Goal: Transaction & Acquisition: Purchase product/service

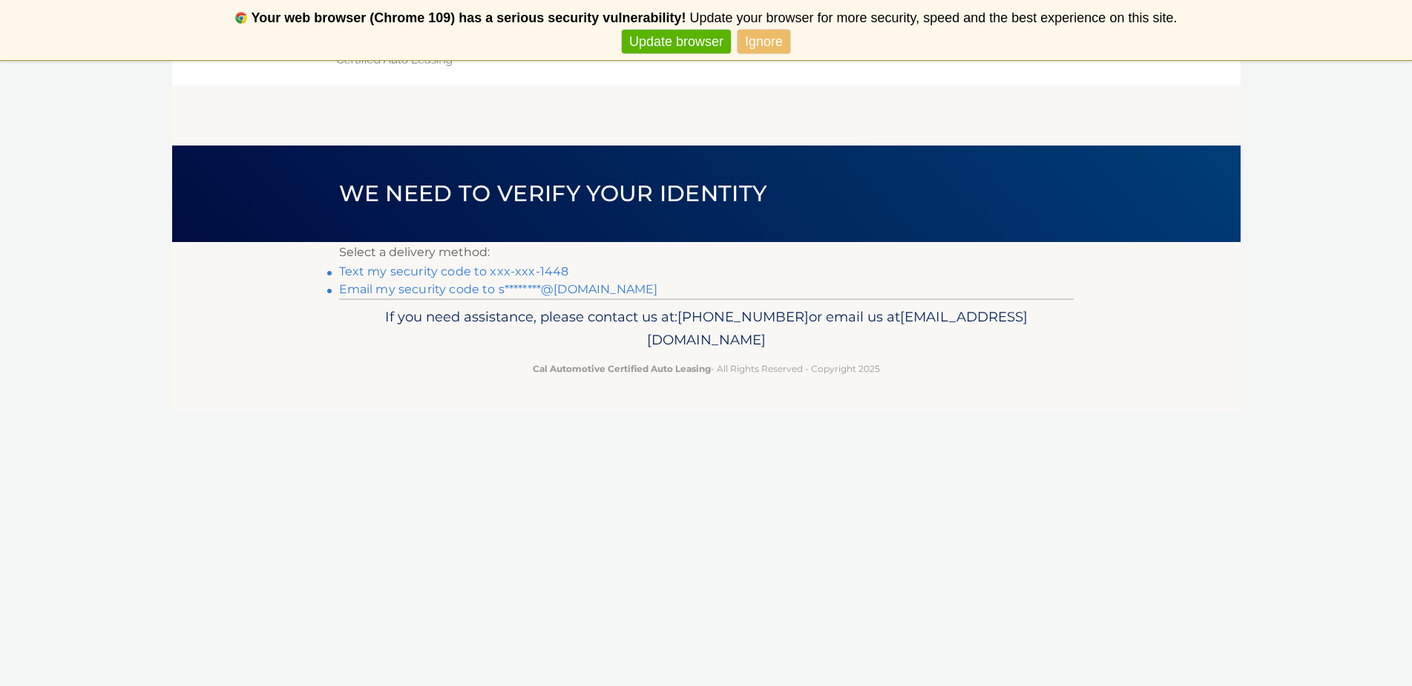
click at [433, 266] on link "Text my security code to xxx-xxx-1448" at bounding box center [454, 271] width 230 height 14
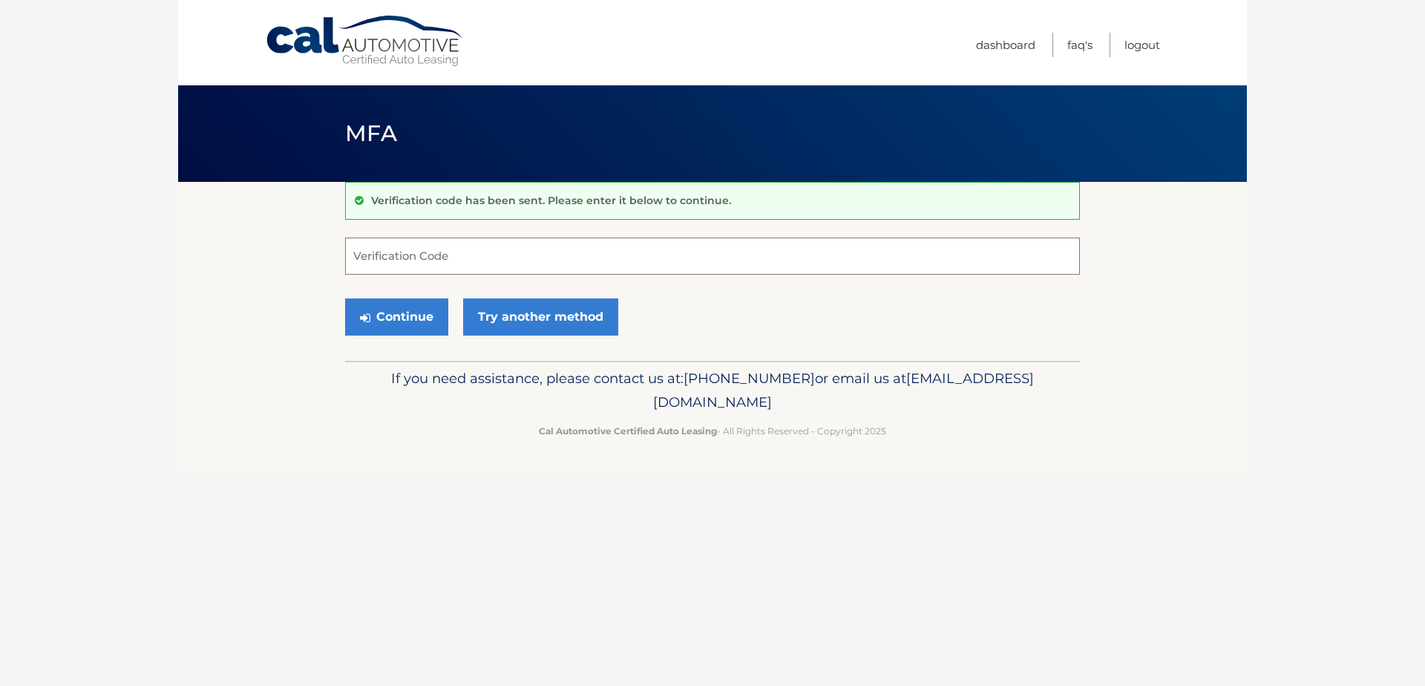
click at [433, 259] on input "Verification Code" at bounding box center [712, 255] width 735 height 37
type input "494893"
click at [396, 307] on button "Continue" at bounding box center [396, 316] width 103 height 37
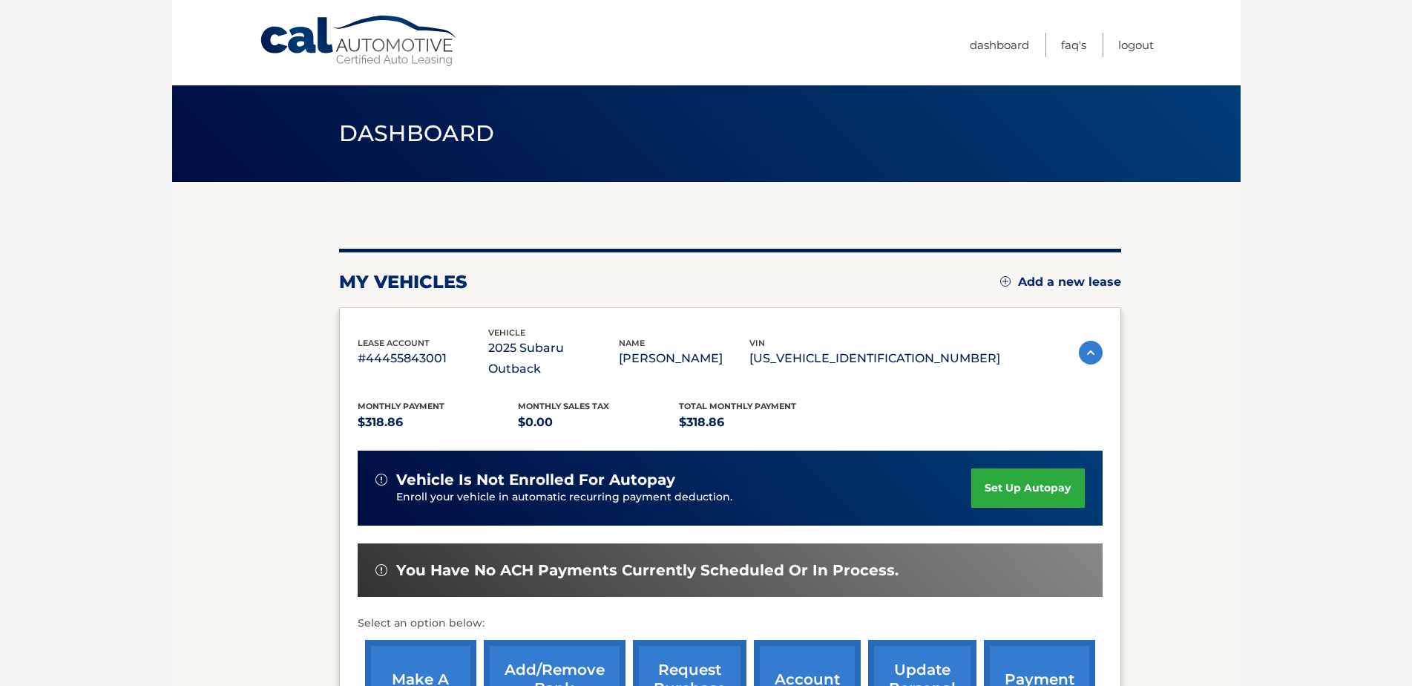
click at [419, 649] on link "make a payment" at bounding box center [420, 688] width 111 height 97
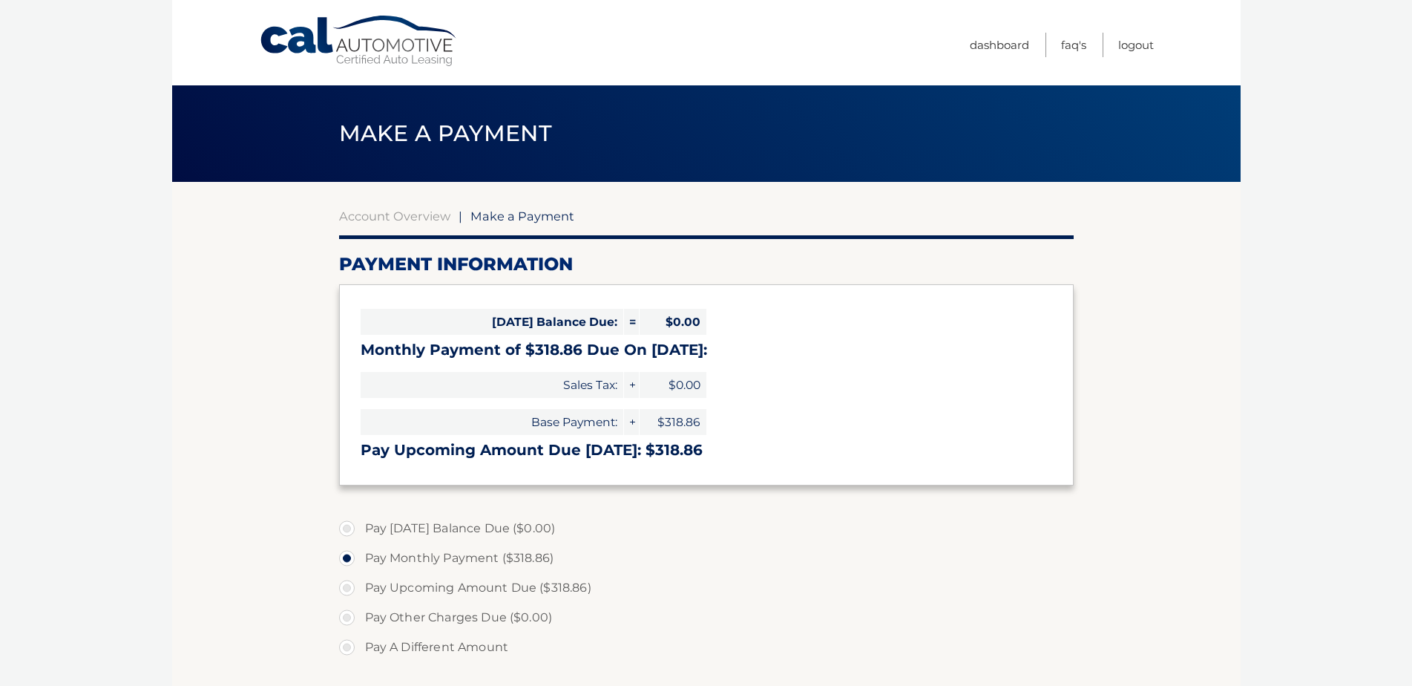
select select "MzAyOWY0ZTQtYzJlZi00MGRhLWI1NTItYzgwOTM2Zjc0NTZl"
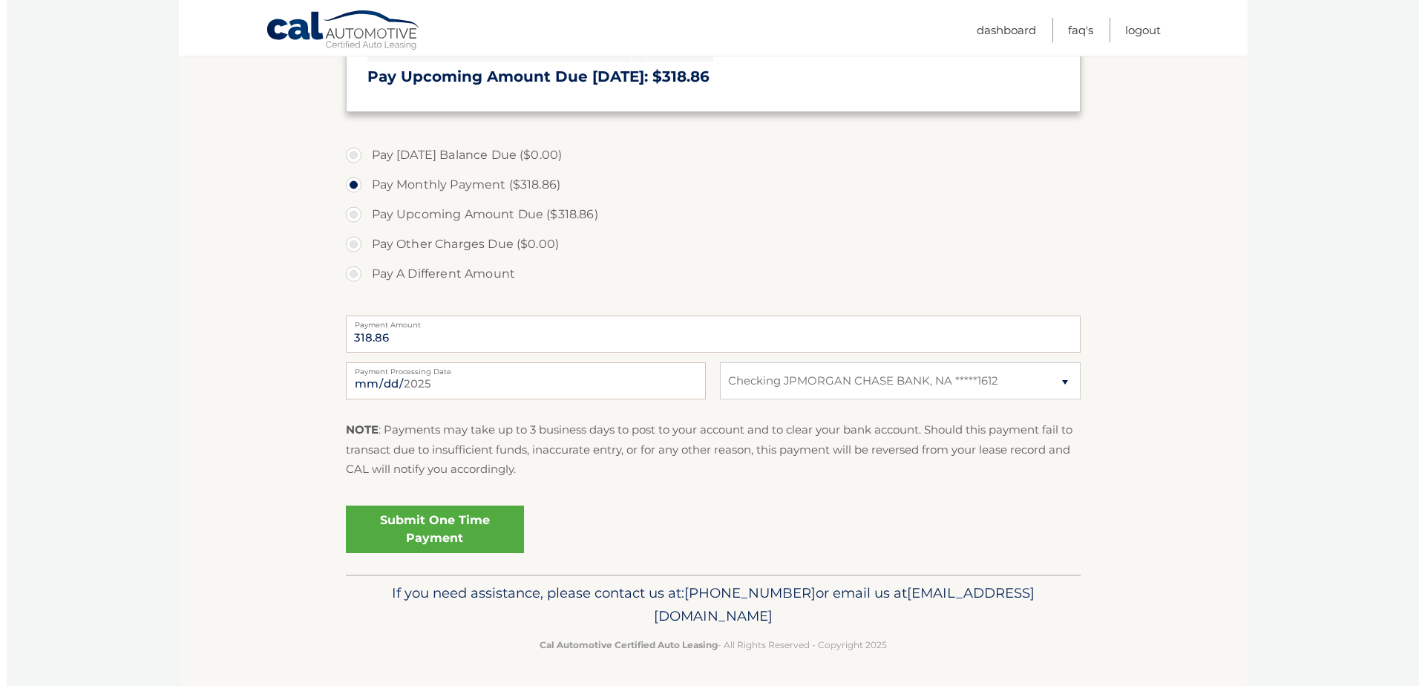
scroll to position [375, 0]
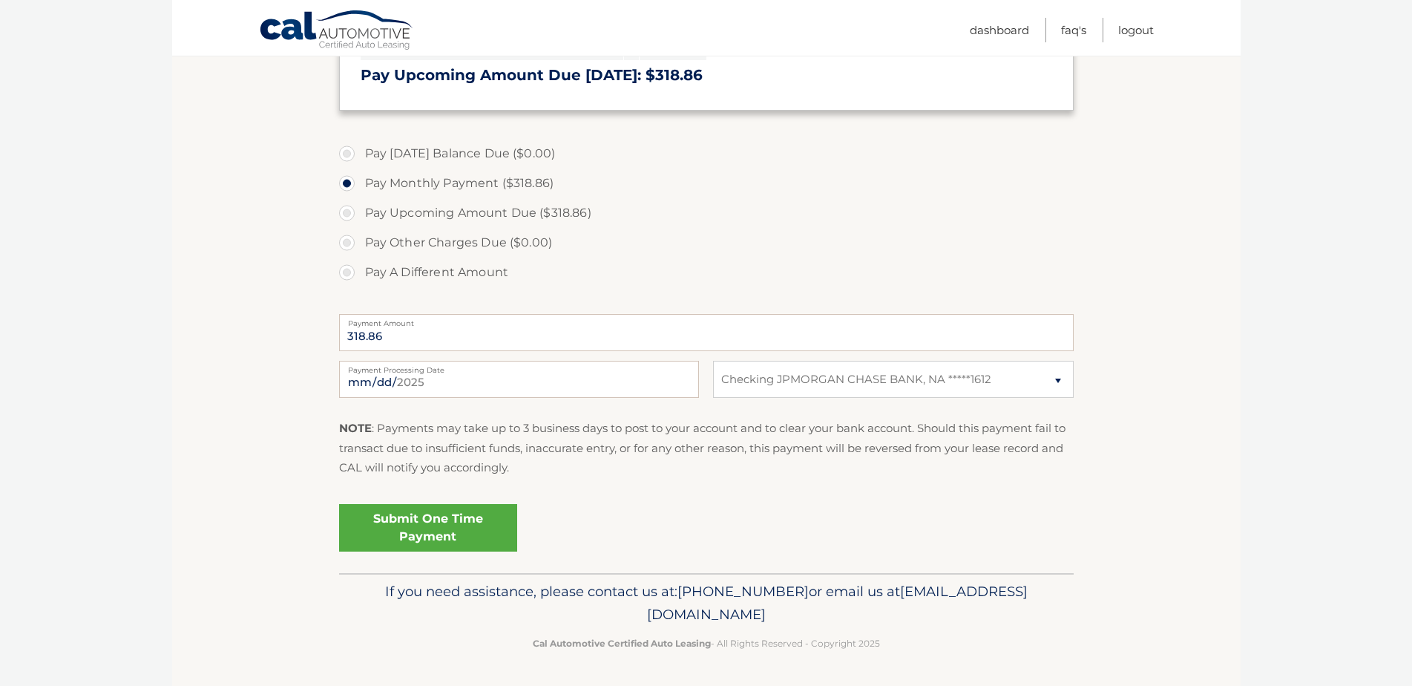
click at [429, 520] on link "Submit One Time Payment" at bounding box center [428, 527] width 178 height 47
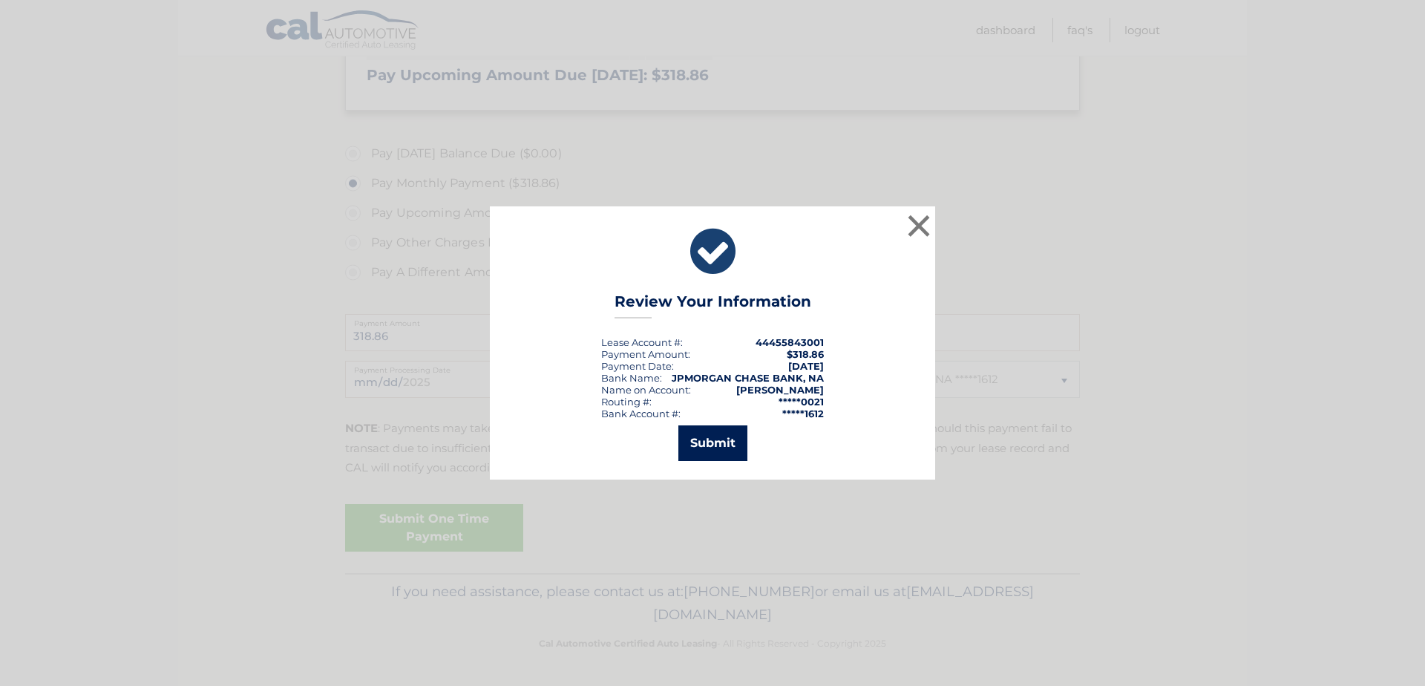
click at [704, 439] on button "Submit" at bounding box center [712, 443] width 69 height 36
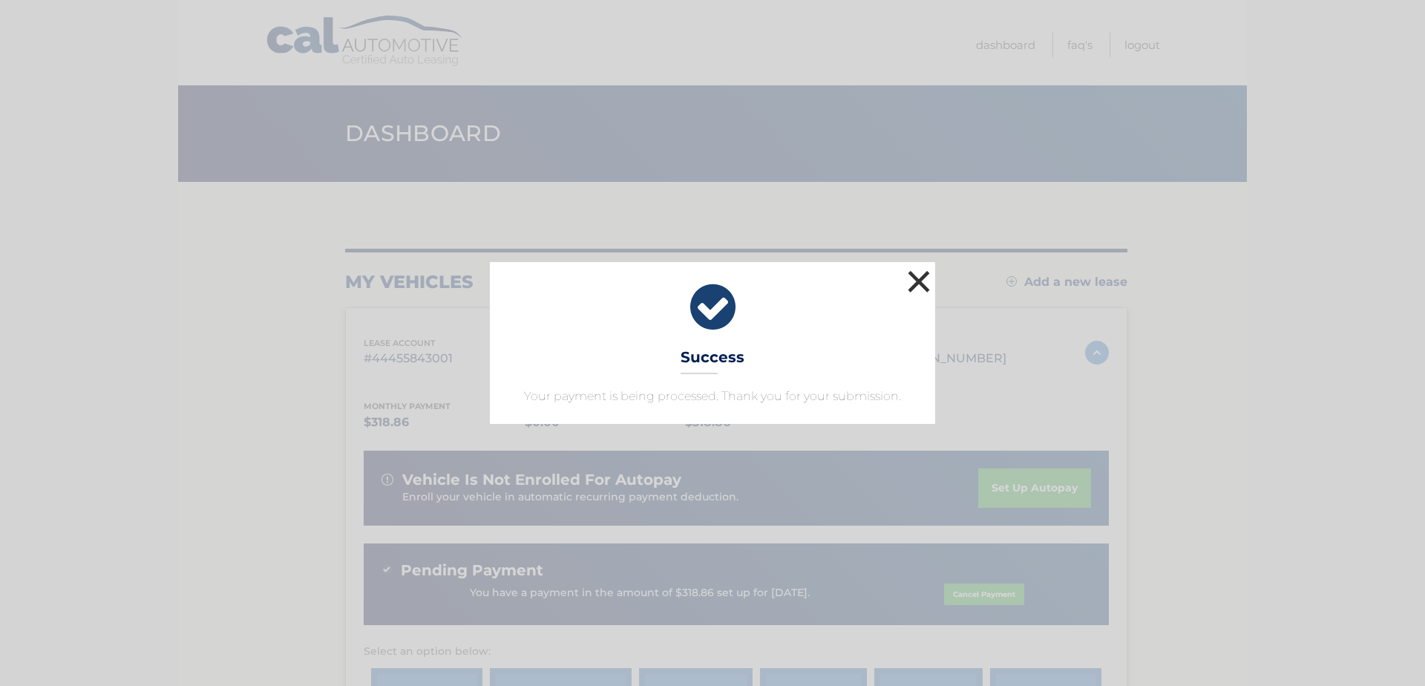
click at [917, 281] on button "×" at bounding box center [919, 281] width 30 height 30
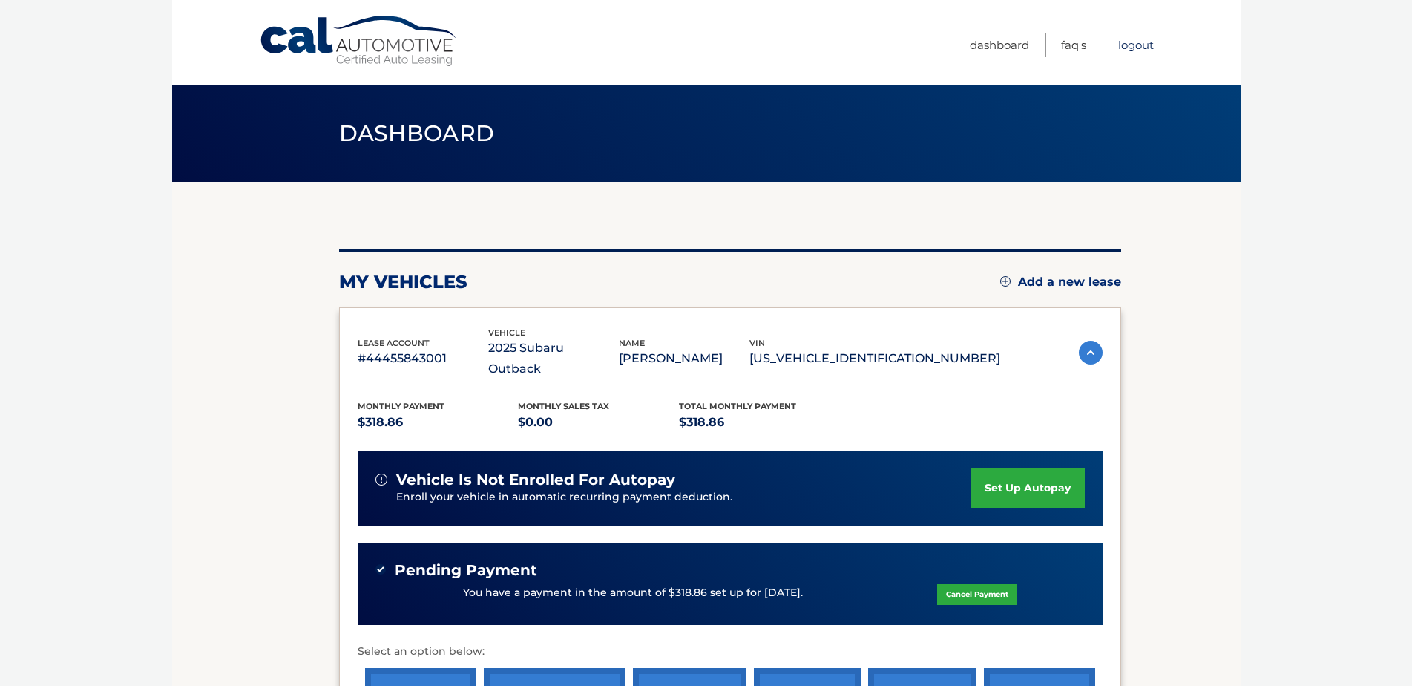
click at [1136, 43] on link "Logout" at bounding box center [1136, 45] width 36 height 24
